Goal: Task Accomplishment & Management: Manage account settings

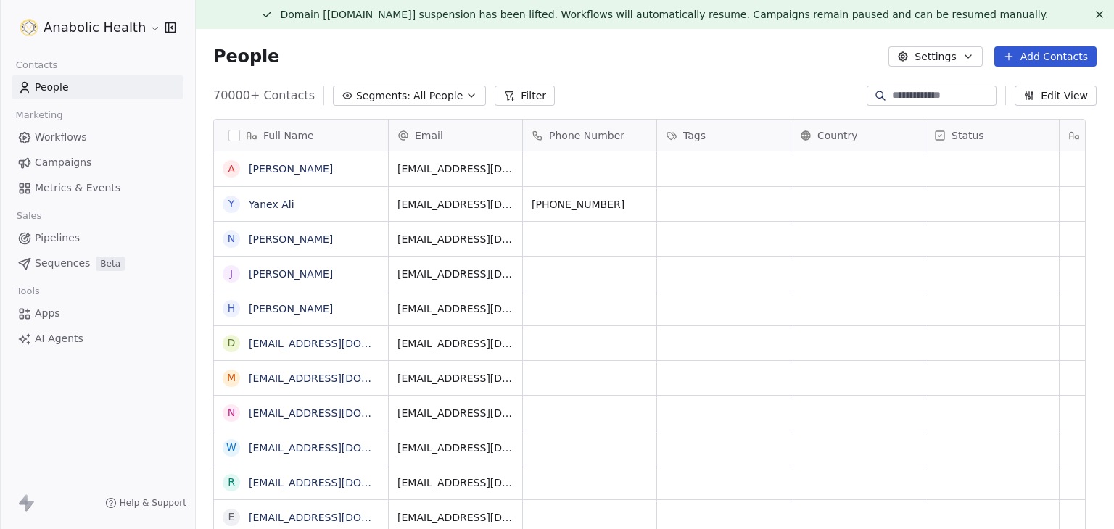
scroll to position [454, 896]
click at [122, 31] on html "Anabolic Health Contacts People Marketing Workflows Campaigns Metrics & Events …" at bounding box center [557, 264] width 1114 height 529
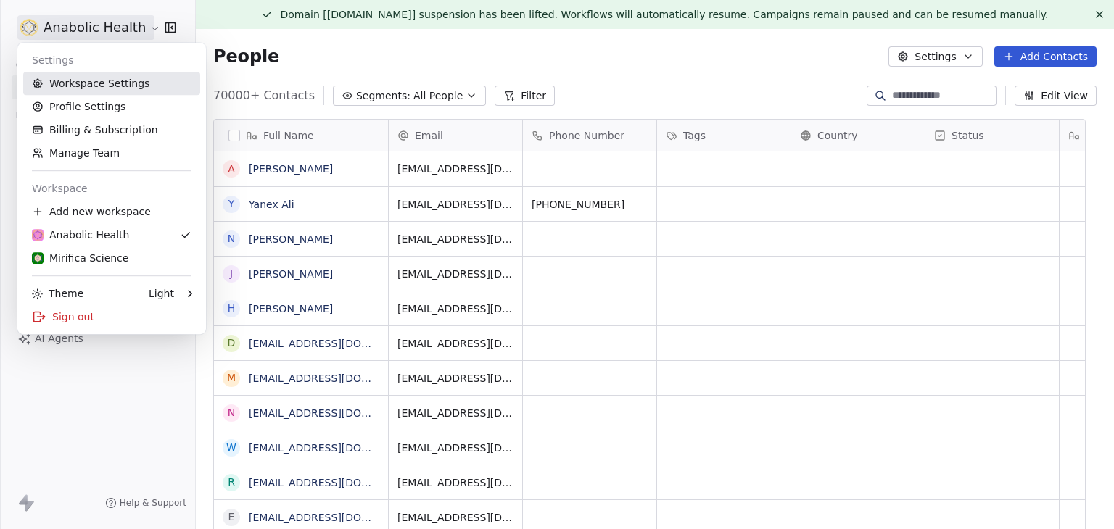
click at [111, 79] on link "Workspace Settings" at bounding box center [111, 83] width 177 height 23
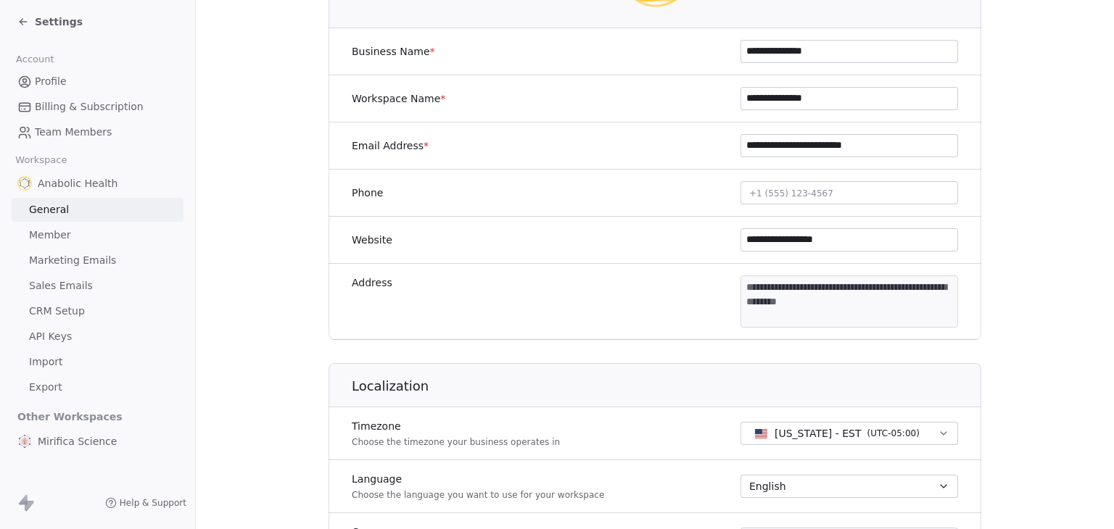
scroll to position [290, 0]
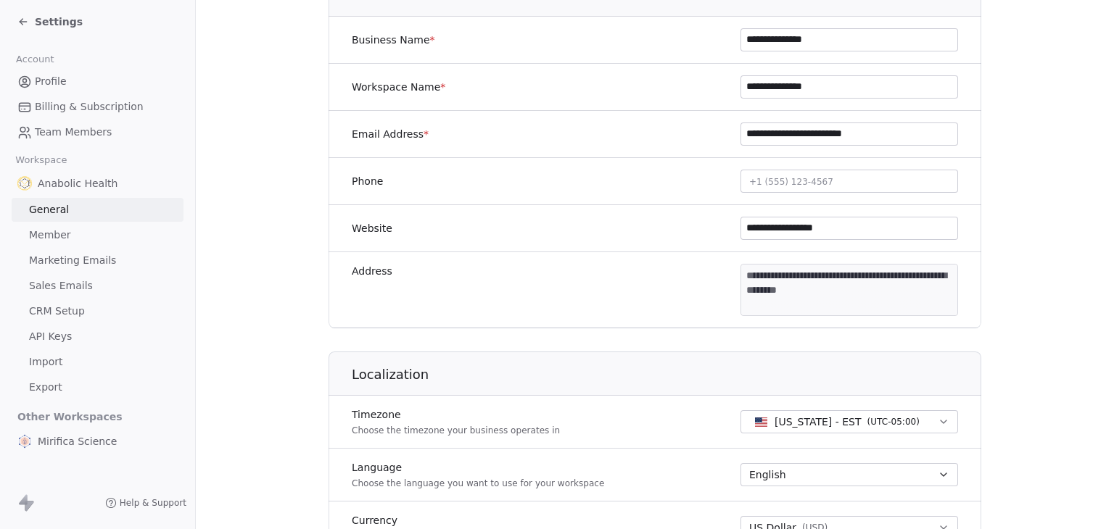
click at [49, 265] on span "Marketing Emails" at bounding box center [72, 260] width 87 height 15
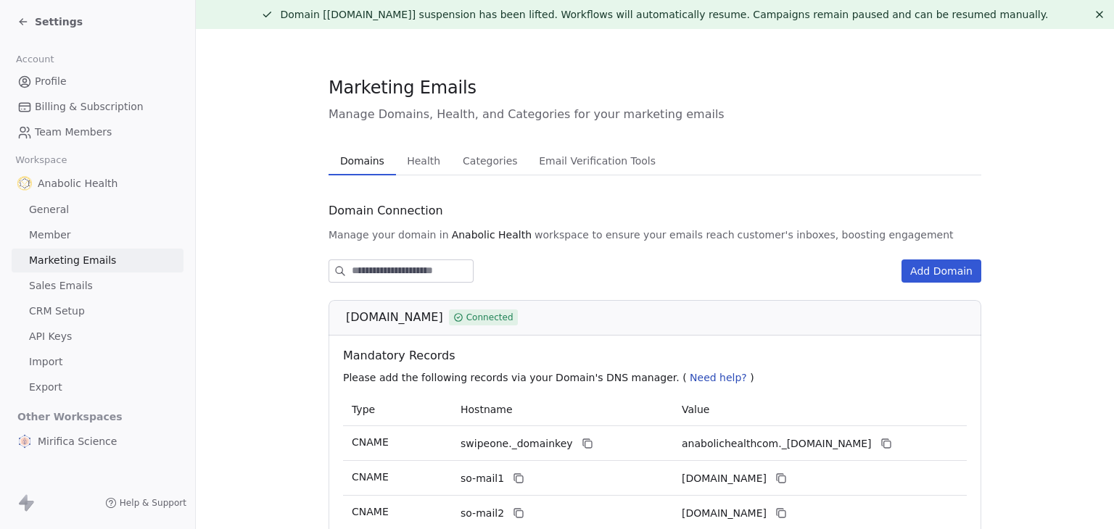
click at [412, 162] on span "Health" at bounding box center [423, 161] width 45 height 20
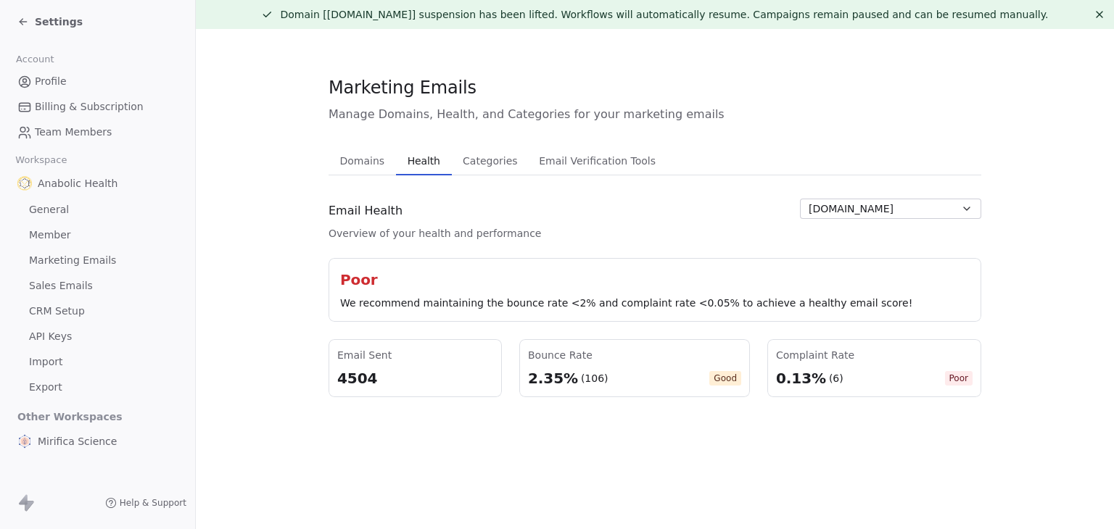
click at [57, 20] on span "Settings" at bounding box center [59, 22] width 48 height 15
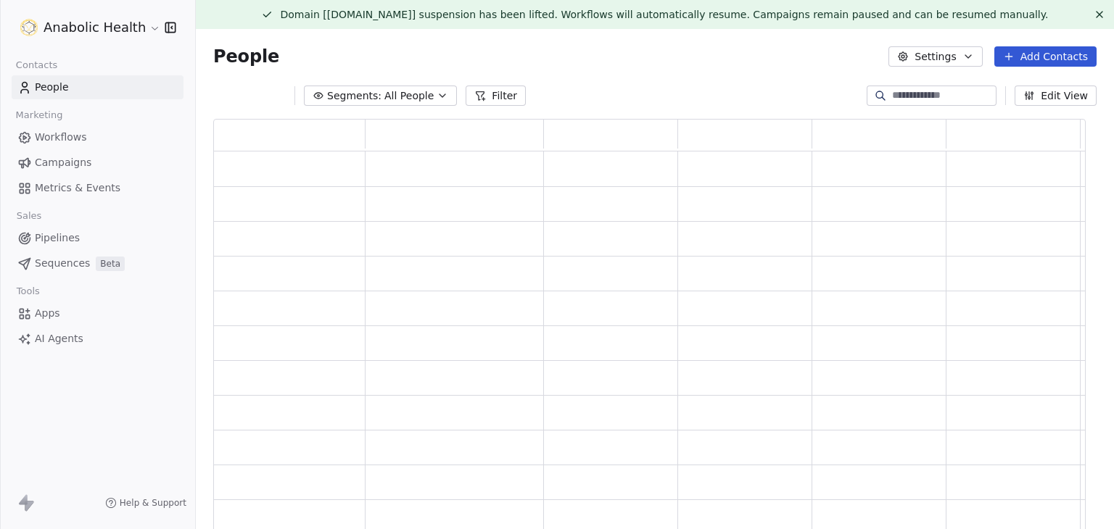
scroll to position [419, 861]
click at [59, 22] on html "Anabolic Health Contacts People Marketing Workflows Campaigns Metrics & Events …" at bounding box center [557, 264] width 1114 height 529
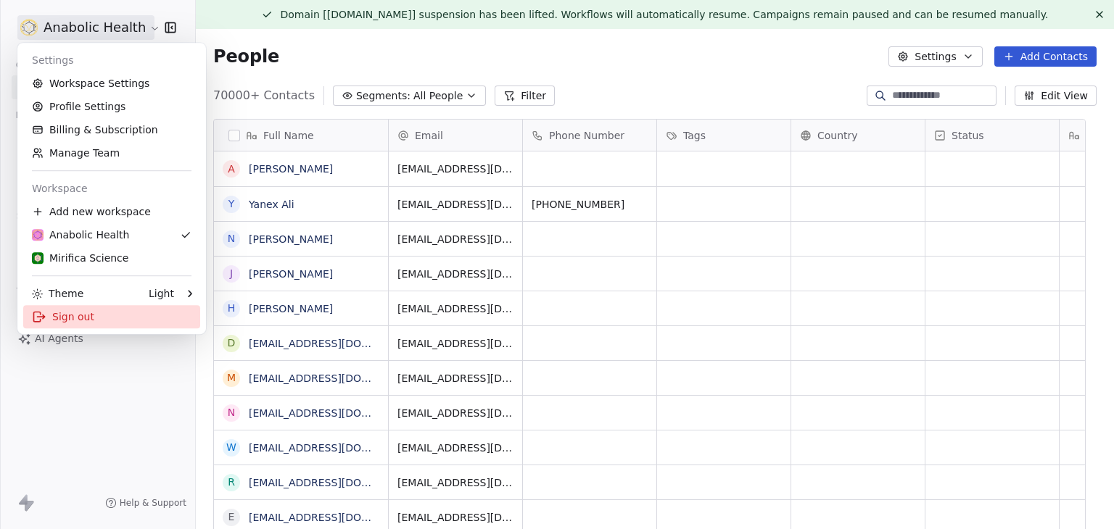
scroll to position [454, 896]
click at [90, 321] on div "Sign out" at bounding box center [111, 316] width 177 height 23
